Goal: Task Accomplishment & Management: Manage account settings

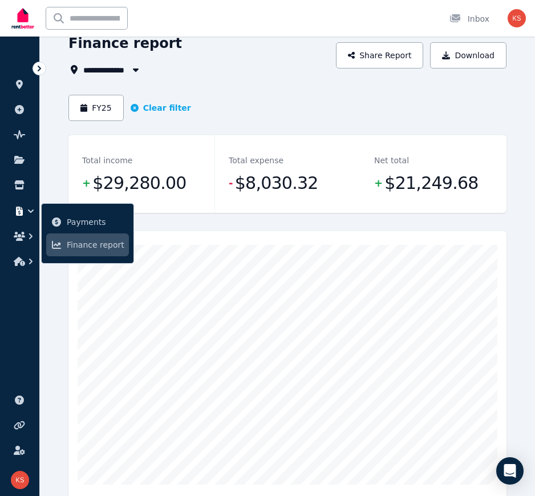
scroll to position [114, 0]
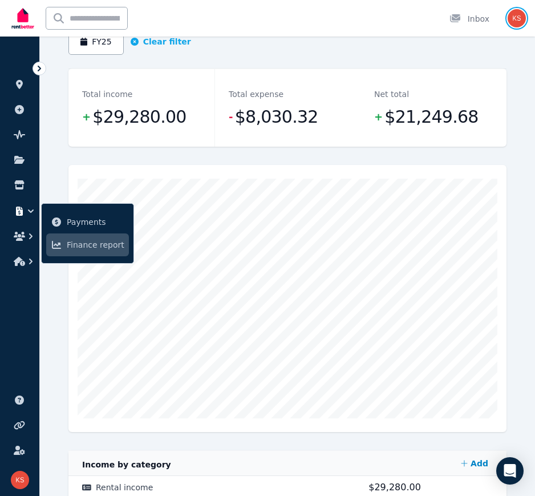
click at [481, 16] on img "button" at bounding box center [517, 18] width 18 height 18
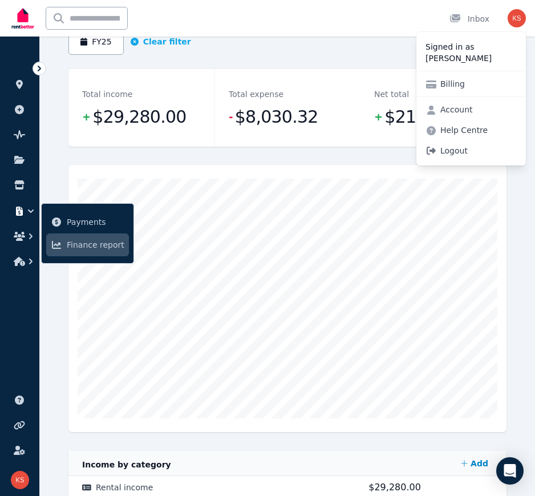
click at [451, 153] on span "Logout" at bounding box center [472, 150] width 110 height 21
